Goal: Information Seeking & Learning: Find specific page/section

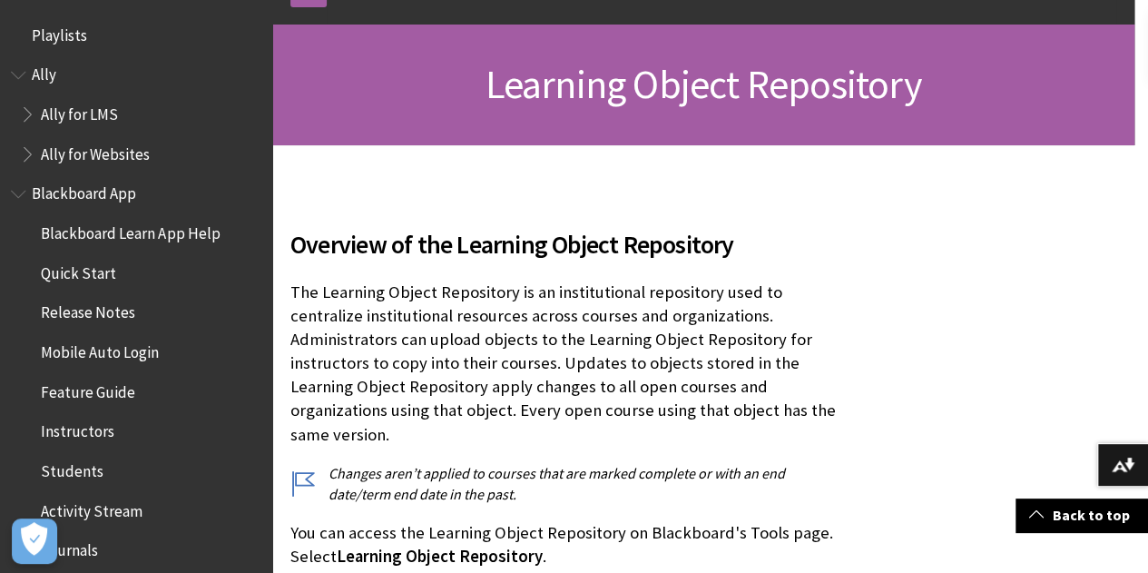
scroll to position [3580, 0]
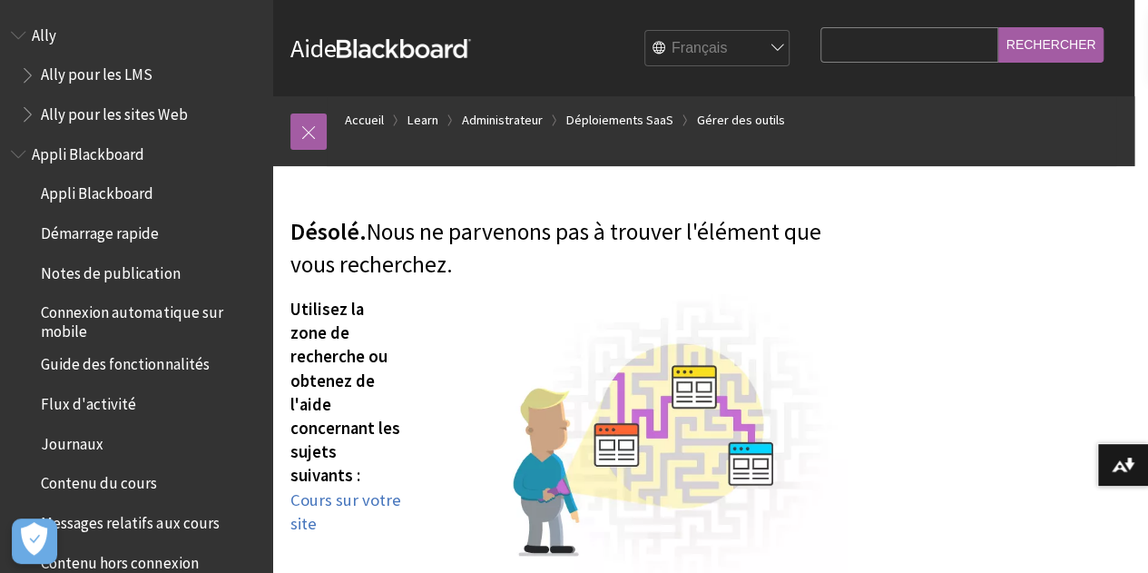
click at [698, 50] on select "English عربية Català Cymraeg Deutsch Español Suomi Français עברית Italiano 日本語 …" at bounding box center [717, 49] width 145 height 36
select select "/page404"
click at [645, 31] on select "English عربية Català Cymraeg Deutsch Español Suomi Français עברית Italiano 日本語 …" at bounding box center [717, 49] width 145 height 36
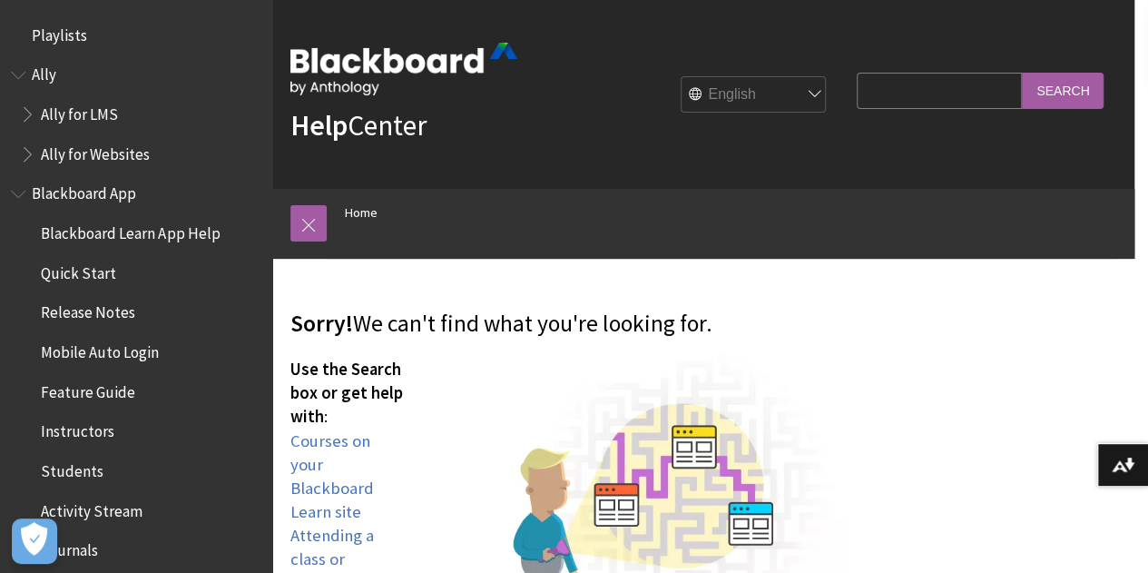
click at [908, 83] on input "Search Query" at bounding box center [939, 90] width 165 height 35
type input "content collection"
click at [1022, 73] on input "Search" at bounding box center [1063, 90] width 82 height 35
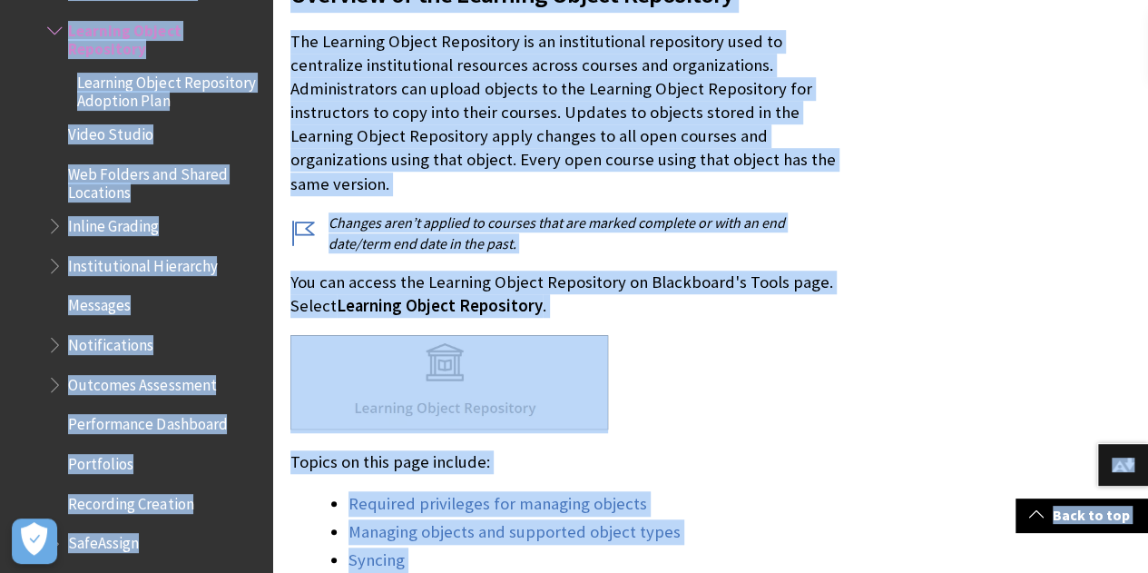
scroll to position [486, 0]
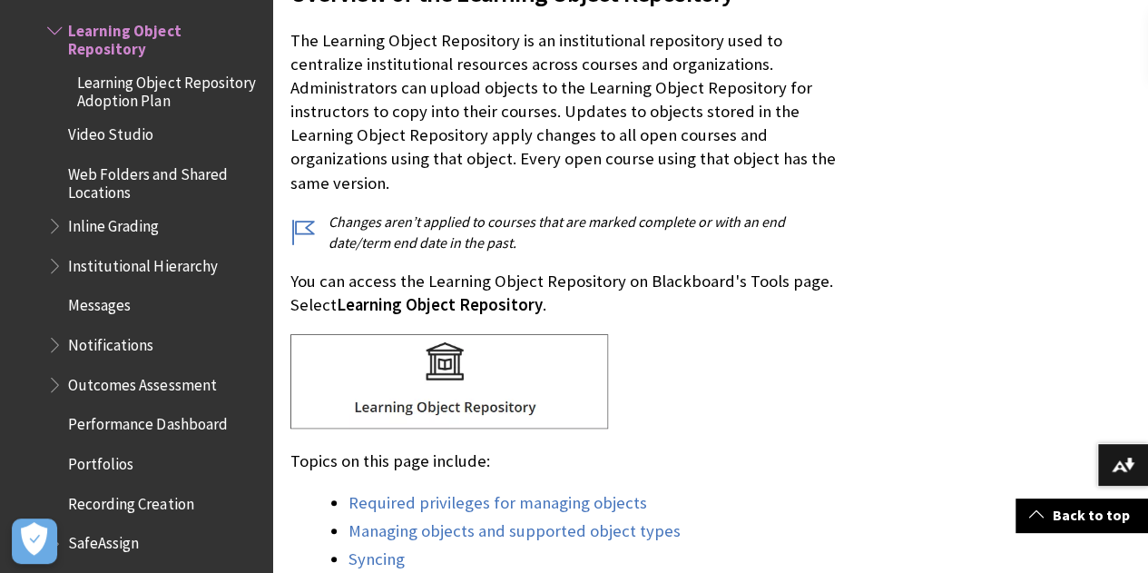
click at [592, 222] on p "Changes aren’t applied to courses that are marked complete or with an end date/…" at bounding box center [569, 232] width 557 height 41
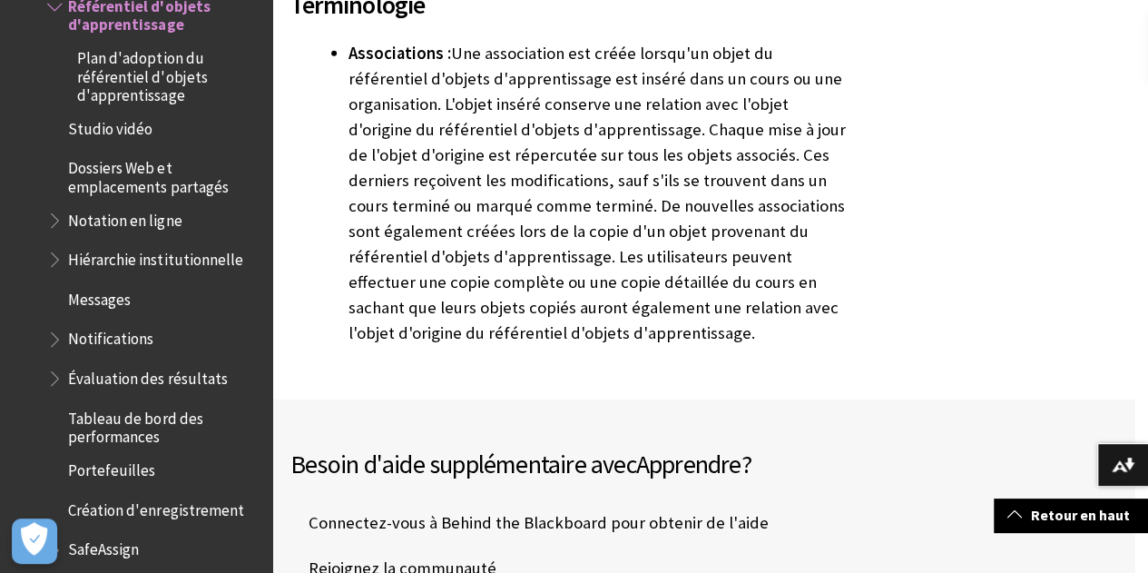
scroll to position [9637, 0]
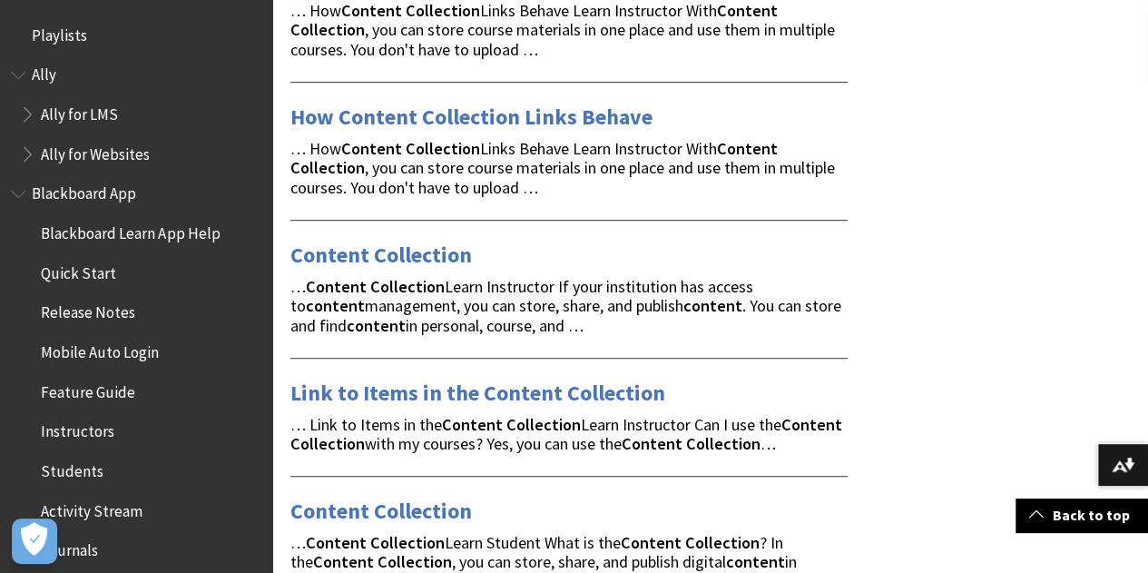
scroll to position [403, 0]
